Goal: Task Accomplishment & Management: Use online tool/utility

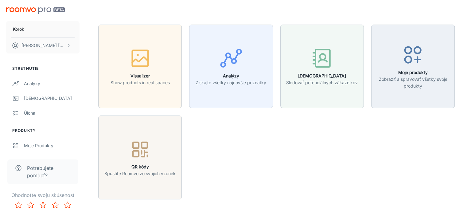
click at [442, 2] on header at bounding box center [277, 12] width 372 height 25
click at [37, 145] on div "Moje produkty" at bounding box center [52, 145] width 56 height 7
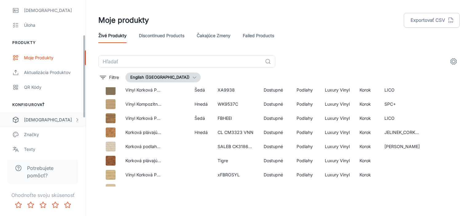
scroll to position [63, 0]
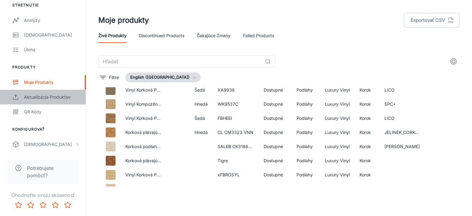
click at [44, 96] on div "Aktualizácia produktov" at bounding box center [52, 97] width 56 height 7
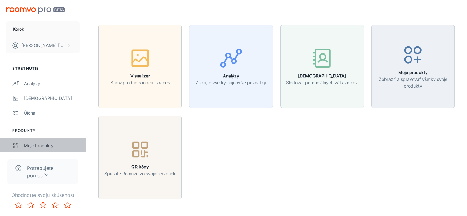
click at [39, 145] on div "Moje produkty" at bounding box center [52, 145] width 56 height 7
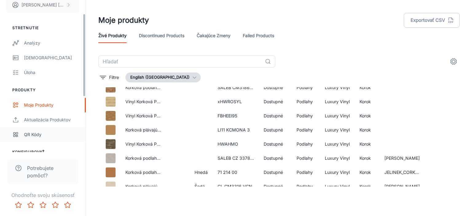
scroll to position [125, 0]
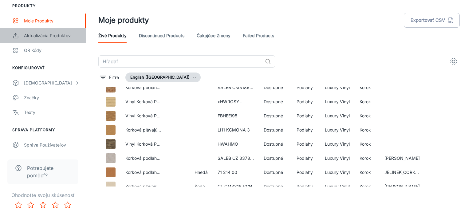
click at [43, 34] on div "Aktualizácia produktov" at bounding box center [52, 35] width 56 height 7
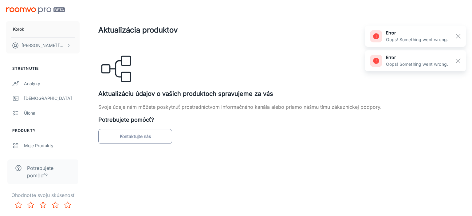
click at [142, 138] on link "Kontaktujte nás" at bounding box center [135, 136] width 74 height 15
click at [461, 37] on rect "button" at bounding box center [458, 36] width 7 height 7
click at [459, 37] on rect "button" at bounding box center [458, 36] width 7 height 7
